Goal: Browse casually

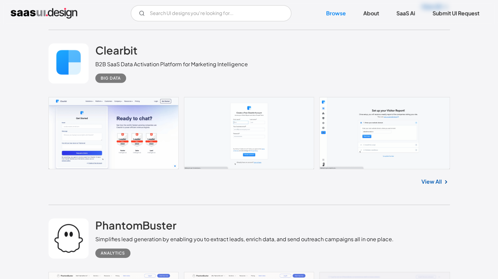
scroll to position [1093, 0]
click at [441, 181] on link "View All" at bounding box center [431, 182] width 20 height 8
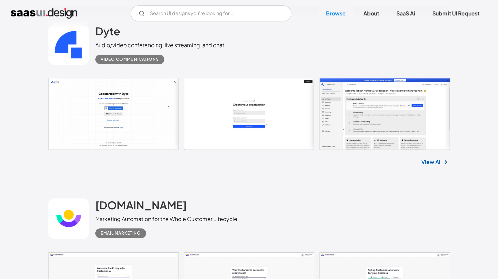
scroll to position [1816, 0]
click at [419, 142] on link at bounding box center [248, 114] width 401 height 72
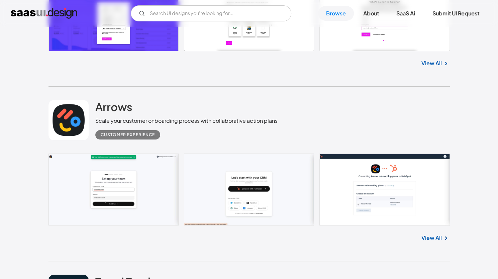
scroll to position [3048, 0]
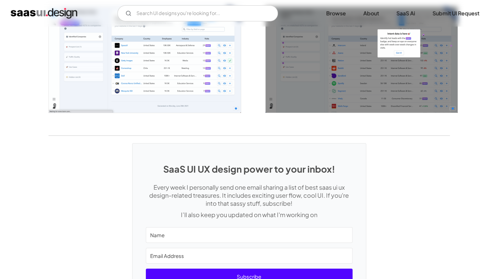
scroll to position [1287, 0]
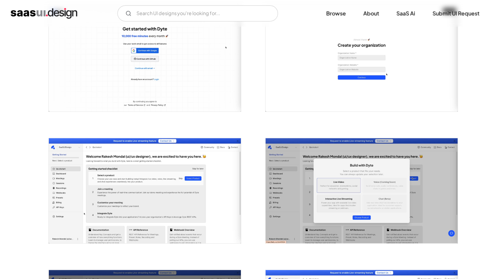
scroll to position [189, 0]
